Goal: Transaction & Acquisition: Purchase product/service

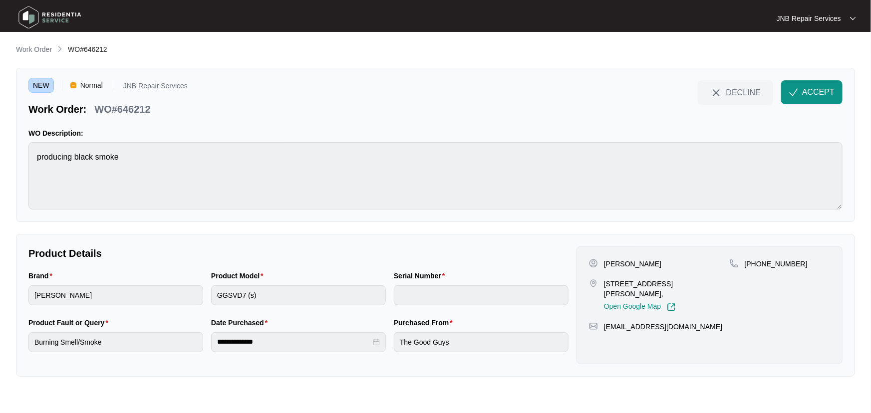
click at [305, 249] on p "Product Details" at bounding box center [298, 254] width 540 height 14
drag, startPoint x: 673, startPoint y: 267, endPoint x: 598, endPoint y: 268, distance: 74.9
click at [598, 268] on div "Mohammed Al-Taie" at bounding box center [659, 264] width 141 height 10
drag, startPoint x: 650, startPoint y: 274, endPoint x: 675, endPoint y: 267, distance: 25.3
click at [651, 274] on div "Mohammed Al-Taie unit 1/146 Springvale road Glen Waverley Vic 3150, Open Google…" at bounding box center [659, 285] width 141 height 53
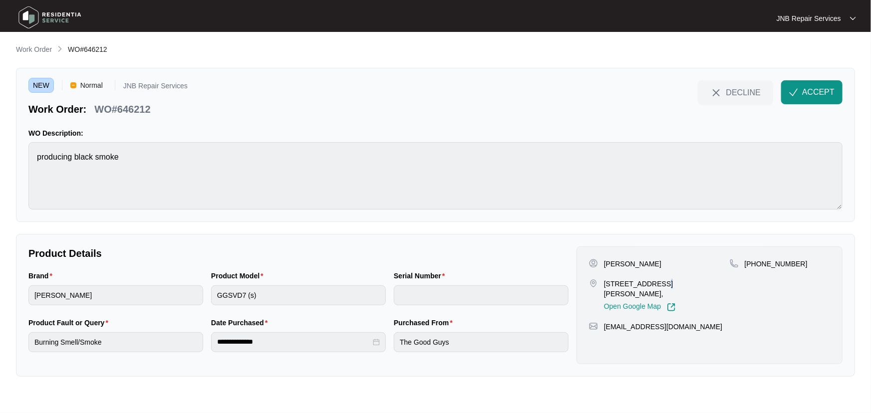
drag, startPoint x: 633, startPoint y: 265, endPoint x: 605, endPoint y: 264, distance: 28.0
click at [605, 264] on div "Mohammed Al-Taie" at bounding box center [659, 264] width 141 height 10
copy p "Mohammed Al-Taie"
drag, startPoint x: 672, startPoint y: 294, endPoint x: 600, endPoint y: 283, distance: 73.6
click at [600, 283] on div "unit 1/146 Springvale road Glen Waverley Vic 3150, Open Google Map" at bounding box center [659, 295] width 141 height 33
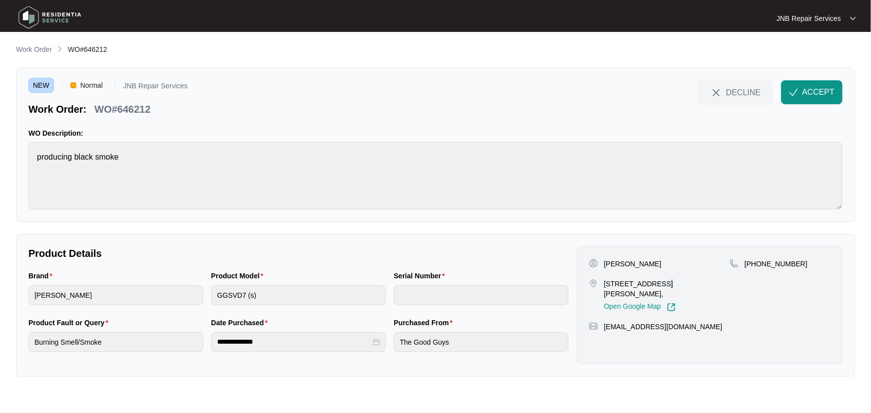
copy div "unit 1/146 Springvale road Glen Waverley Vic 3150,"
drag, startPoint x: 801, startPoint y: 266, endPoint x: 758, endPoint y: 267, distance: 42.5
click at [758, 267] on div "+61426445067" at bounding box center [780, 264] width 100 height 10
copy p "426445067"
drag, startPoint x: 674, startPoint y: 292, endPoint x: 597, endPoint y: 281, distance: 77.7
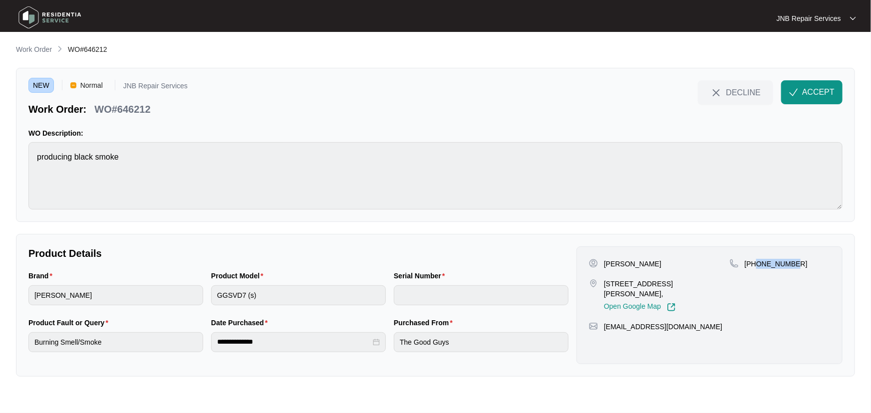
click at [597, 281] on div "unit 1/146 Springvale road Glen Waverley Vic 3150, Open Google Map" at bounding box center [659, 295] width 141 height 33
copy div "unit 1/146 Springvale road Glen Waverley Vic 3150,"
click at [203, 300] on div "Brand sôlt Product Model GGSVD7 (s) Serial Number" at bounding box center [298, 294] width 548 height 47
click at [812, 91] on span "ACCEPT" at bounding box center [818, 92] width 32 height 12
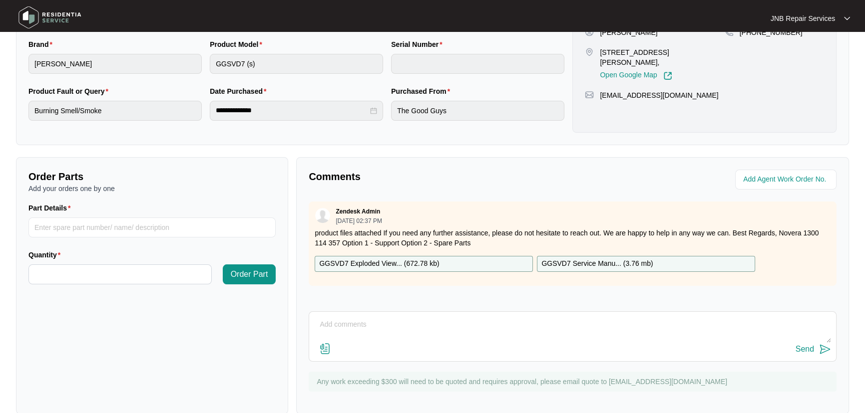
scroll to position [248, 0]
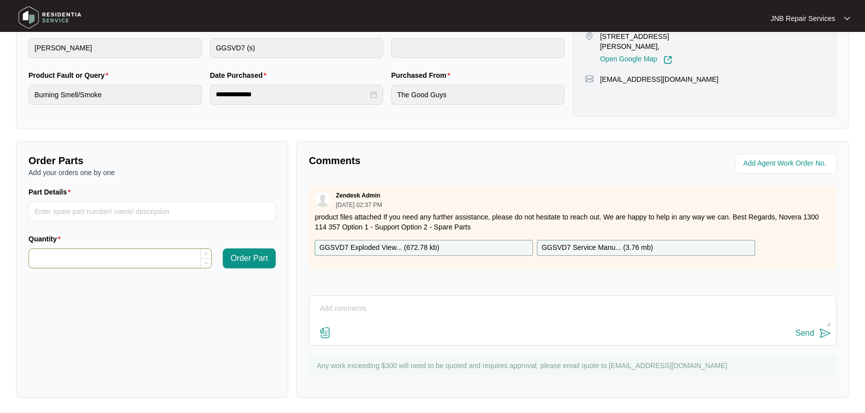
click at [136, 260] on input "Quantity" at bounding box center [120, 258] width 182 height 19
paste input "**********"
drag, startPoint x: 104, startPoint y: 259, endPoint x: 0, endPoint y: 259, distance: 104.3
click at [0, 259] on main "**********" at bounding box center [432, 83] width 865 height 662
paste input
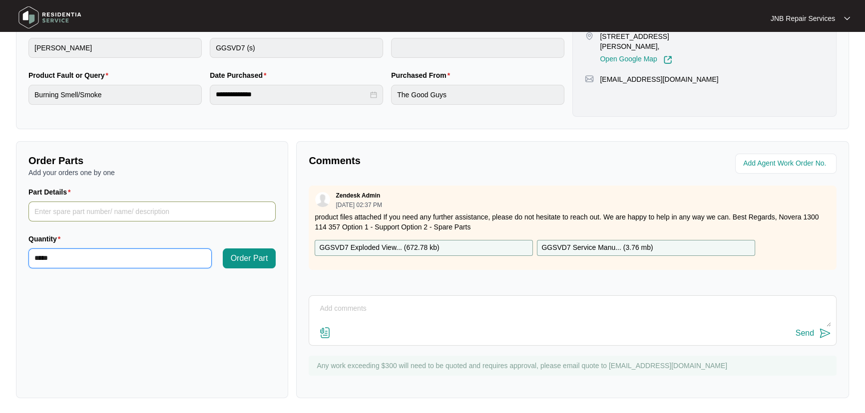
type input "*****"
click at [110, 217] on input "Part Details" at bounding box center [151, 212] width 247 height 20
paste input "SP10645"
type input "SP10645"
drag, startPoint x: 21, startPoint y: 263, endPoint x: 0, endPoint y: 263, distance: 21.0
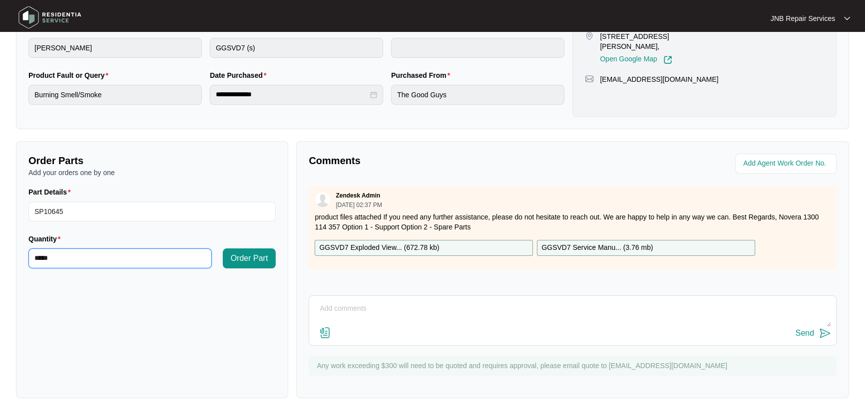
click at [0, 263] on main "**********" at bounding box center [432, 83] width 865 height 662
type input "*"
click at [262, 263] on span "Order Part" at bounding box center [249, 259] width 37 height 12
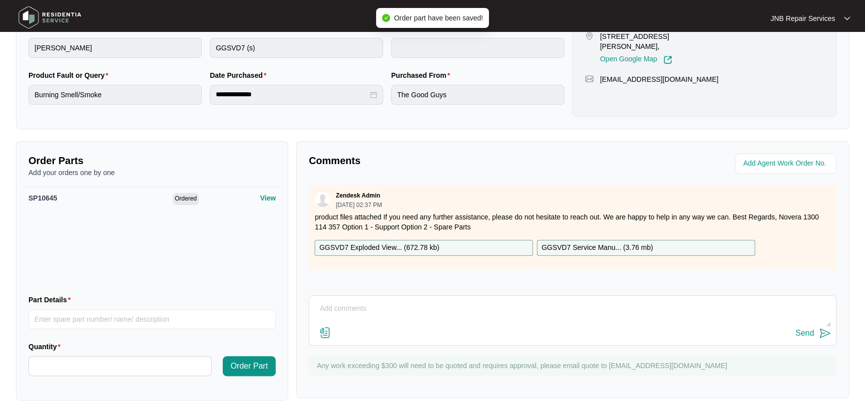
click at [411, 292] on div "Comments Zendesk Admin 09/29/2025 at 02:37 PM product files attached If you nee…" at bounding box center [572, 269] width 553 height 257
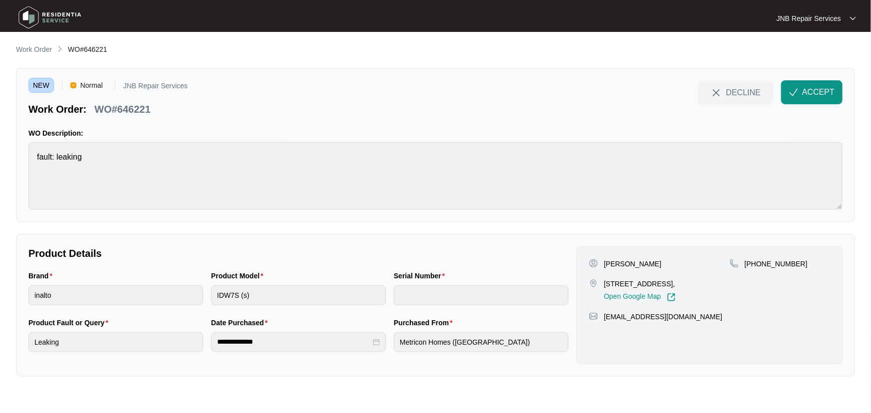
drag, startPoint x: 658, startPoint y: 267, endPoint x: 597, endPoint y: 267, distance: 61.4
click at [597, 267] on div "[PERSON_NAME]" at bounding box center [659, 264] width 141 height 10
copy div "[PERSON_NAME]"
drag, startPoint x: 649, startPoint y: 295, endPoint x: 607, endPoint y: 284, distance: 43.8
click at [607, 284] on p "[STREET_ADDRESS]," at bounding box center [640, 284] width 72 height 10
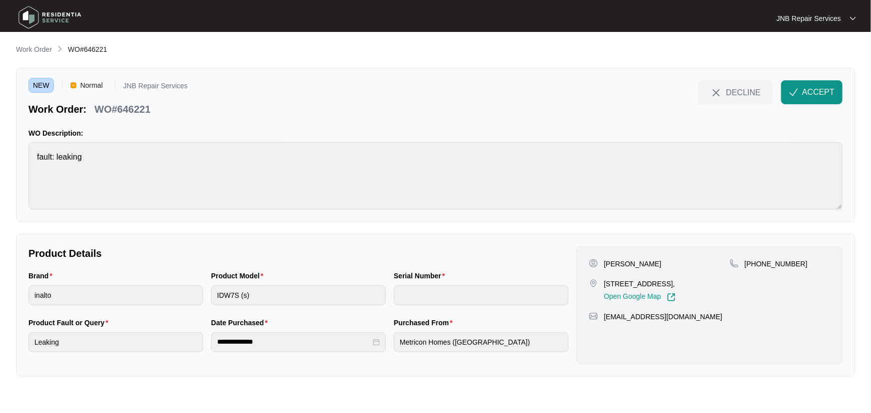
drag, startPoint x: 604, startPoint y: 283, endPoint x: 634, endPoint y: 293, distance: 31.7
click at [634, 289] on p "[STREET_ADDRESS]," at bounding box center [640, 284] width 72 height 10
copy p "[STREET_ADDRESS],"
drag, startPoint x: 786, startPoint y: 262, endPoint x: 758, endPoint y: 263, distance: 27.5
click at [758, 263] on div "[PHONE_NUMBER]" at bounding box center [780, 264] width 100 height 10
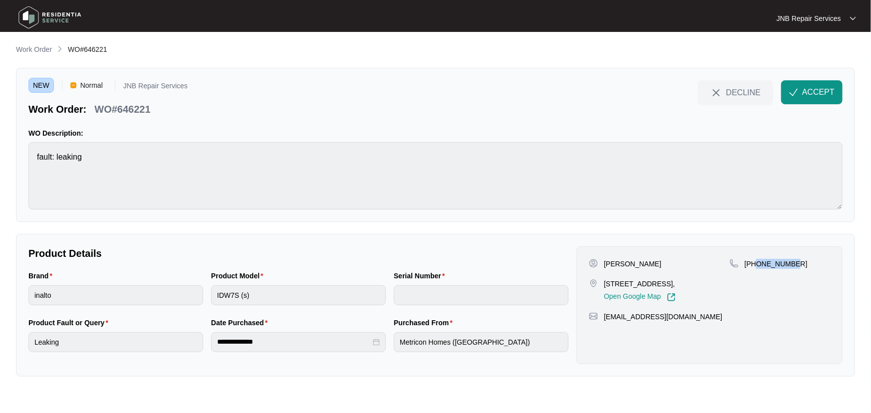
copy p "414349240"
drag, startPoint x: 607, startPoint y: 231, endPoint x: 632, endPoint y: 241, distance: 27.8
click at [619, 235] on div "**********" at bounding box center [435, 210] width 839 height 333
drag, startPoint x: 674, startPoint y: 284, endPoint x: 663, endPoint y: 270, distance: 17.5
click at [673, 282] on p "[STREET_ADDRESS]," at bounding box center [640, 284] width 72 height 10
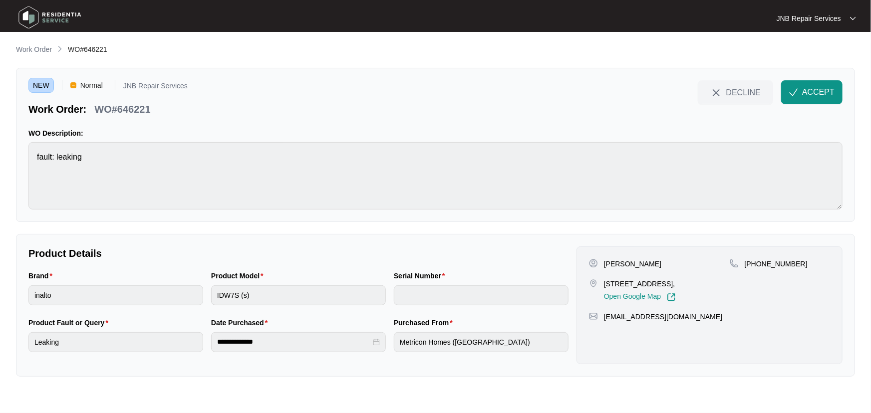
drag, startPoint x: 613, startPoint y: 258, endPoint x: 602, endPoint y: 258, distance: 11.0
click at [602, 259] on div "[PERSON_NAME]" at bounding box center [659, 264] width 141 height 10
copy p "[PERSON_NAME]"
drag, startPoint x: 634, startPoint y: 291, endPoint x: 605, endPoint y: 283, distance: 30.4
click at [605, 283] on p "[STREET_ADDRESS]," at bounding box center [640, 284] width 72 height 10
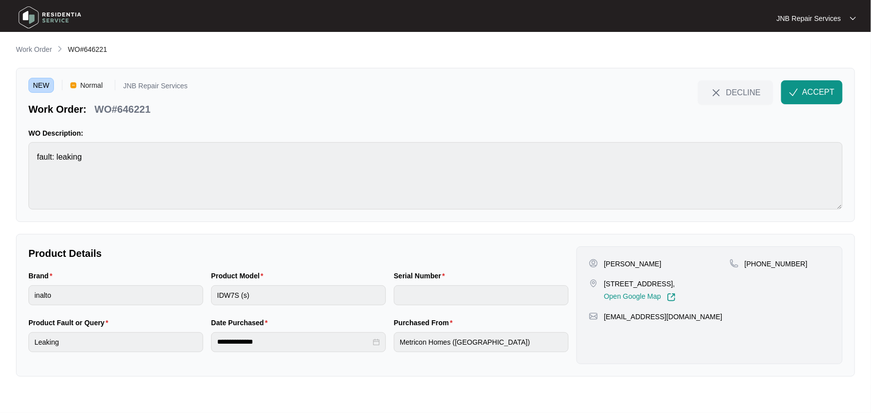
copy p "[STREET_ADDRESS],"
click at [783, 255] on div "[PERSON_NAME] [STREET_ADDRESS][PERSON_NAME], Open Google Map [PHONE_NUMBER] [EM…" at bounding box center [710, 306] width 266 height 118
drag, startPoint x: 797, startPoint y: 265, endPoint x: 754, endPoint y: 265, distance: 42.4
click at [754, 265] on div "[PHONE_NUMBER]" at bounding box center [780, 264] width 100 height 10
drag, startPoint x: 778, startPoint y: 267, endPoint x: 788, endPoint y: 267, distance: 9.5
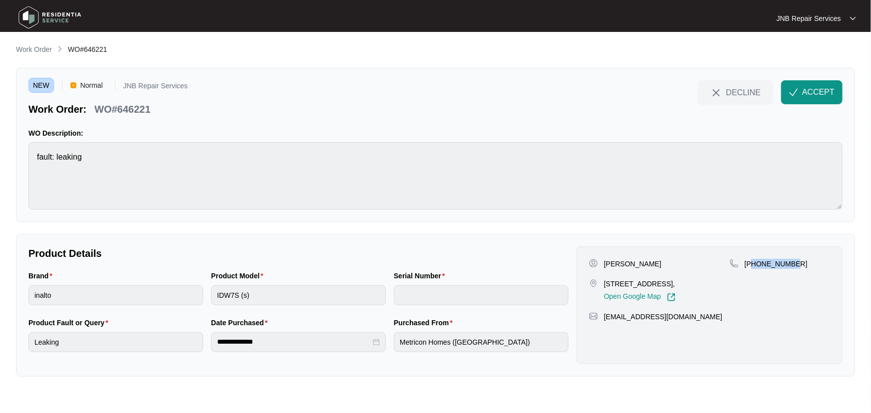
click at [779, 267] on p "[PHONE_NUMBER]" at bounding box center [776, 264] width 63 height 10
click at [798, 265] on div "[PHONE_NUMBER]" at bounding box center [780, 264] width 100 height 10
drag, startPoint x: 797, startPoint y: 264, endPoint x: 771, endPoint y: 266, distance: 26.0
click at [771, 266] on div "[PHONE_NUMBER]" at bounding box center [780, 264] width 100 height 10
click at [764, 266] on p "[PHONE_NUMBER]" at bounding box center [776, 264] width 63 height 10
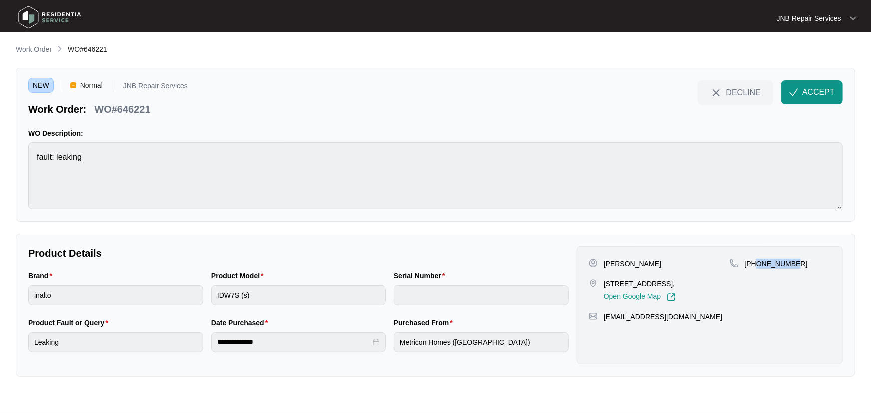
drag, startPoint x: 757, startPoint y: 263, endPoint x: 805, endPoint y: 264, distance: 47.4
click at [805, 264] on div "[PHONE_NUMBER]" at bounding box center [780, 264] width 100 height 10
copy p "414349240"
drag, startPoint x: 643, startPoint y: 297, endPoint x: 620, endPoint y: 292, distance: 24.0
click at [620, 289] on p "[STREET_ADDRESS]," at bounding box center [640, 284] width 72 height 10
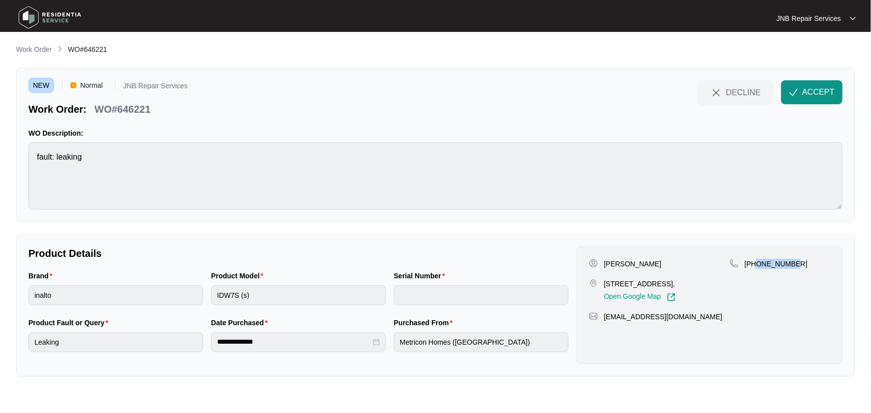
click at [631, 289] on p "[STREET_ADDRESS]," at bounding box center [640, 284] width 72 height 10
drag, startPoint x: 630, startPoint y: 292, endPoint x: 605, endPoint y: 283, distance: 27.6
click at [605, 283] on p "[STREET_ADDRESS]," at bounding box center [640, 284] width 72 height 10
copy p "[STREET_ADDRESS],"
click at [197, 297] on div "Brand inalto Product Model IDW7S (s) Serial Number" at bounding box center [298, 294] width 548 height 47
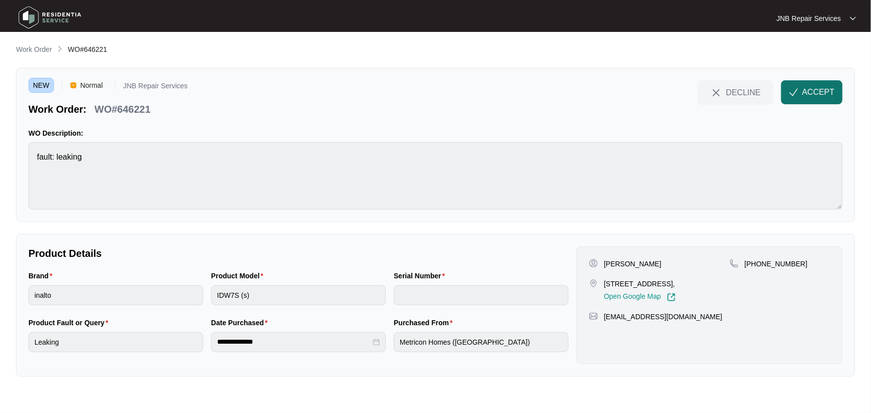
click at [823, 94] on span "ACCEPT" at bounding box center [818, 92] width 32 height 12
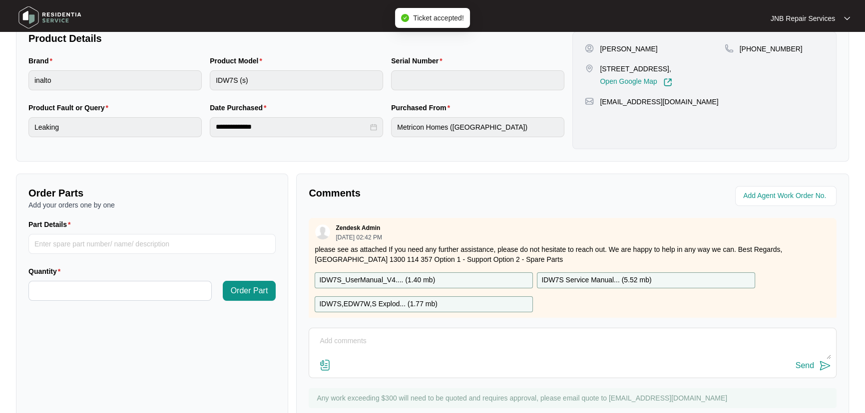
scroll to position [248, 0]
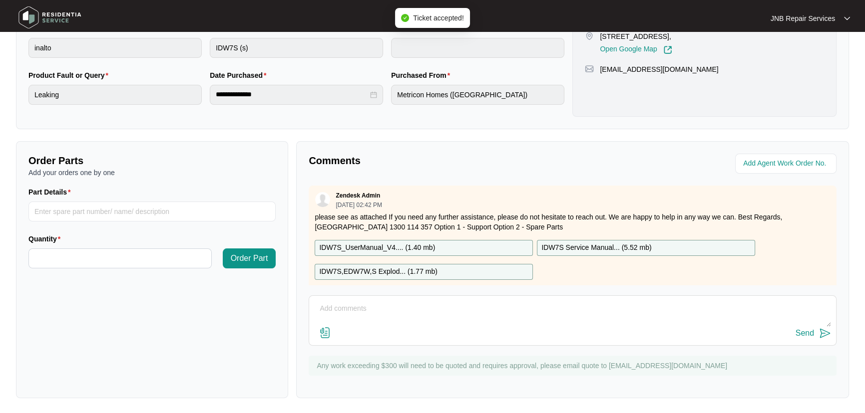
click at [380, 308] on textarea at bounding box center [572, 314] width 517 height 26
click at [140, 206] on input "Part Details" at bounding box center [151, 212] width 247 height 20
type input "part no.614"
click at [174, 266] on input "Quantity" at bounding box center [120, 258] width 182 height 19
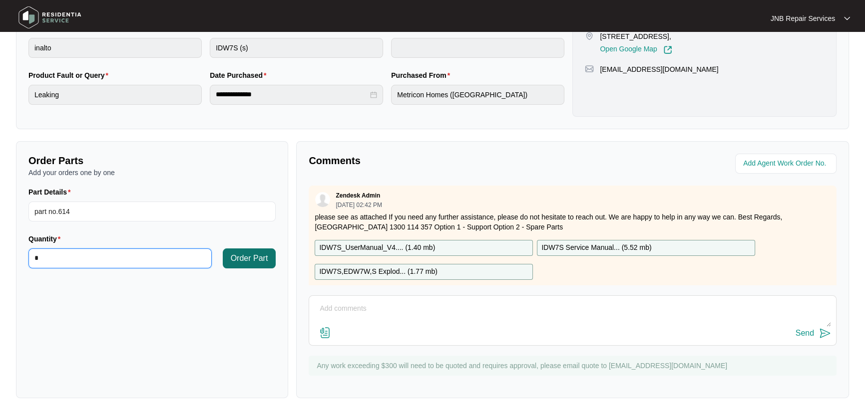
type input "*"
click at [248, 260] on span "Order Part" at bounding box center [249, 259] width 37 height 12
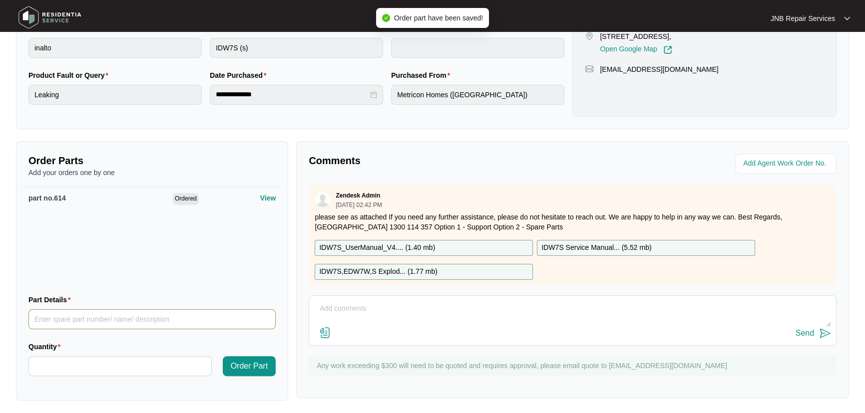
click at [141, 325] on input "Part Details" at bounding box center [151, 320] width 247 height 20
type input "part no.619"
click at [145, 356] on div at bounding box center [119, 366] width 183 height 20
click at [145, 360] on input "Quantity" at bounding box center [120, 366] width 182 height 19
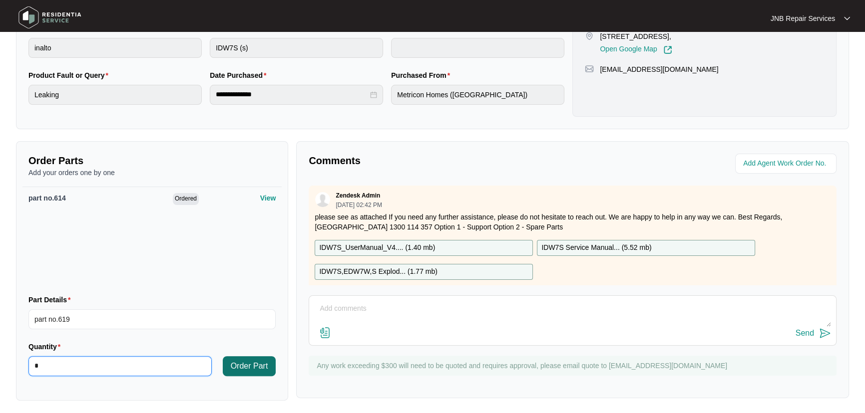
type input "*"
click at [265, 371] on button "Order Part" at bounding box center [249, 366] width 53 height 20
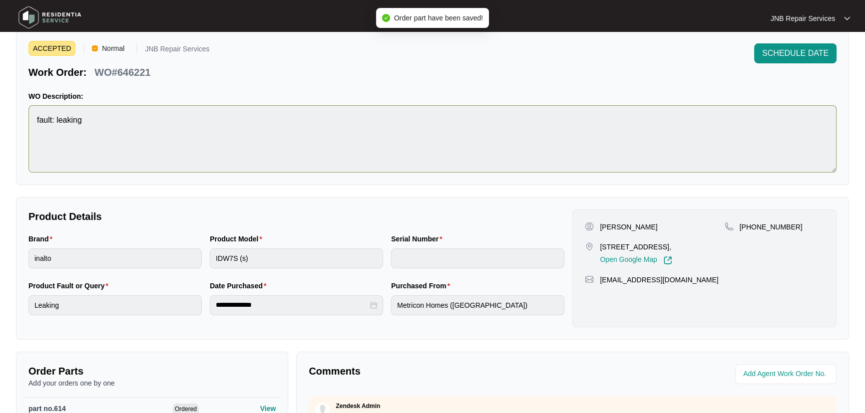
scroll to position [0, 0]
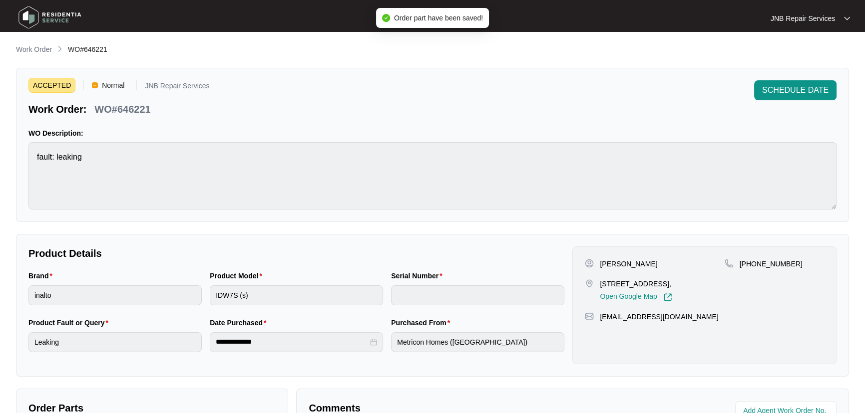
drag, startPoint x: 503, startPoint y: 101, endPoint x: 301, endPoint y: 4, distance: 223.7
click at [502, 101] on div "ACCEPTED Normal JNB Repair Services Work Order: WO#646221 SCHEDULE DATE" at bounding box center [432, 98] width 808 height 36
